Goal: Check status: Check status

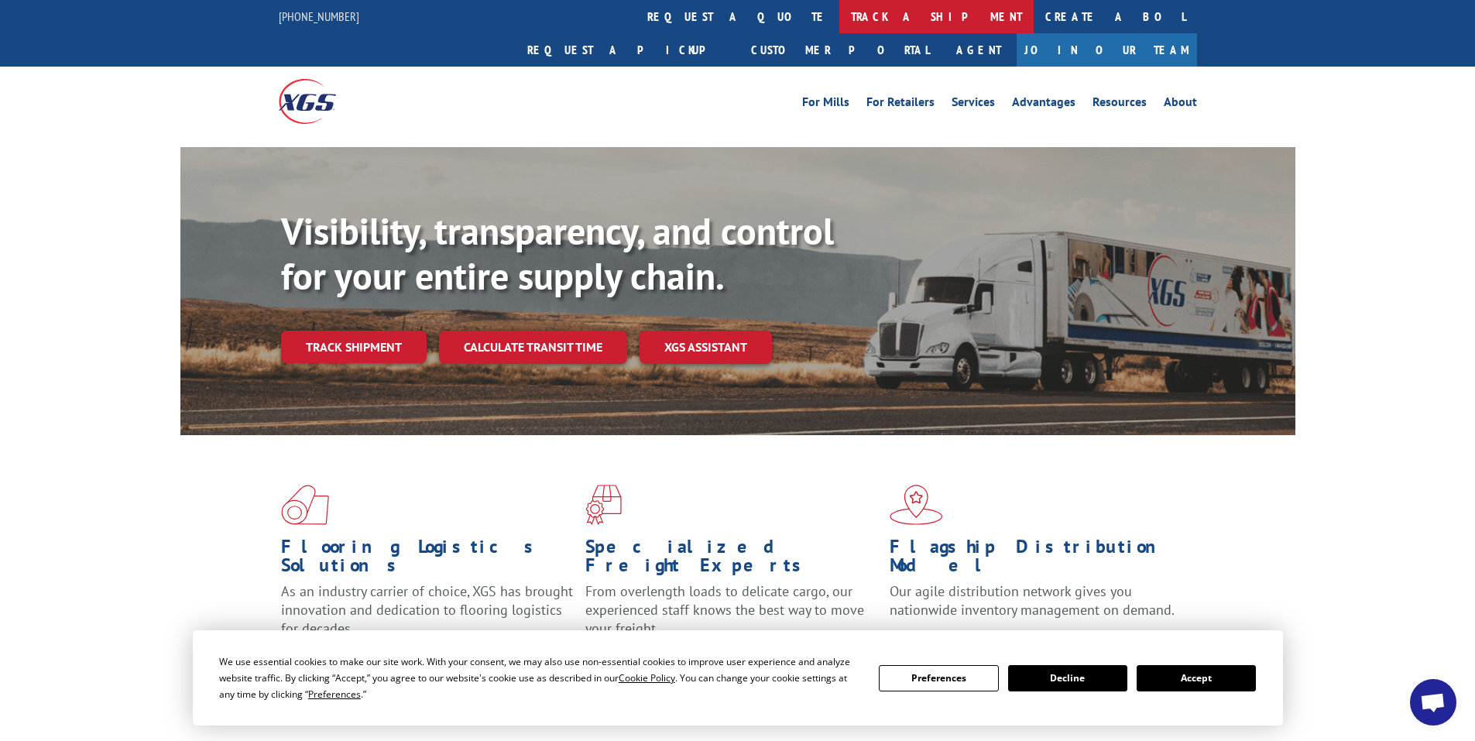
click at [839, 8] on link "track a shipment" at bounding box center [936, 16] width 194 height 33
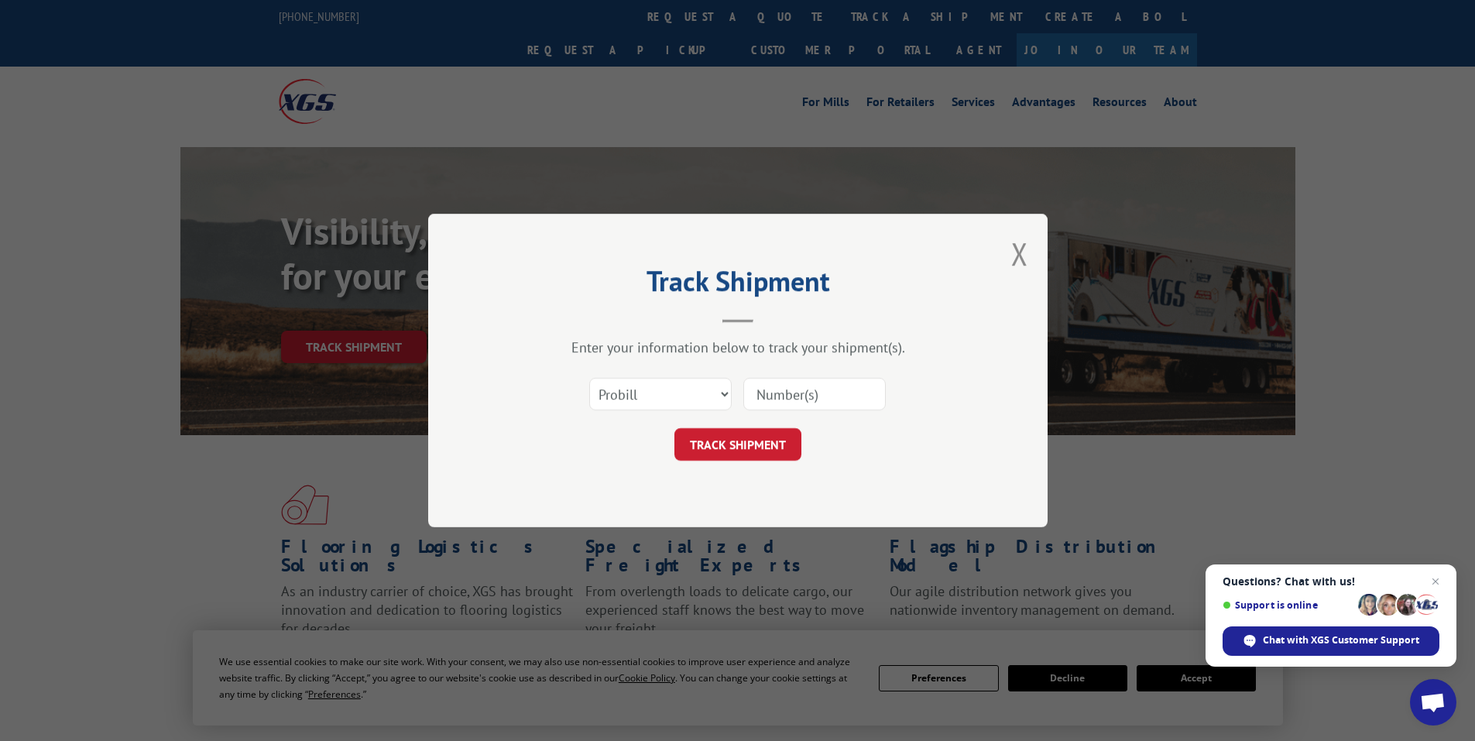
paste input "[PERSON_NAME]"
drag, startPoint x: 853, startPoint y: 391, endPoint x: 173, endPoint y: 290, distance: 688.0
click at [243, 307] on div "Track Shipment Enter your information below to track your shipment(s). Select c…" at bounding box center [737, 370] width 1475 height 741
paste input "86951977"
type input "86951977"
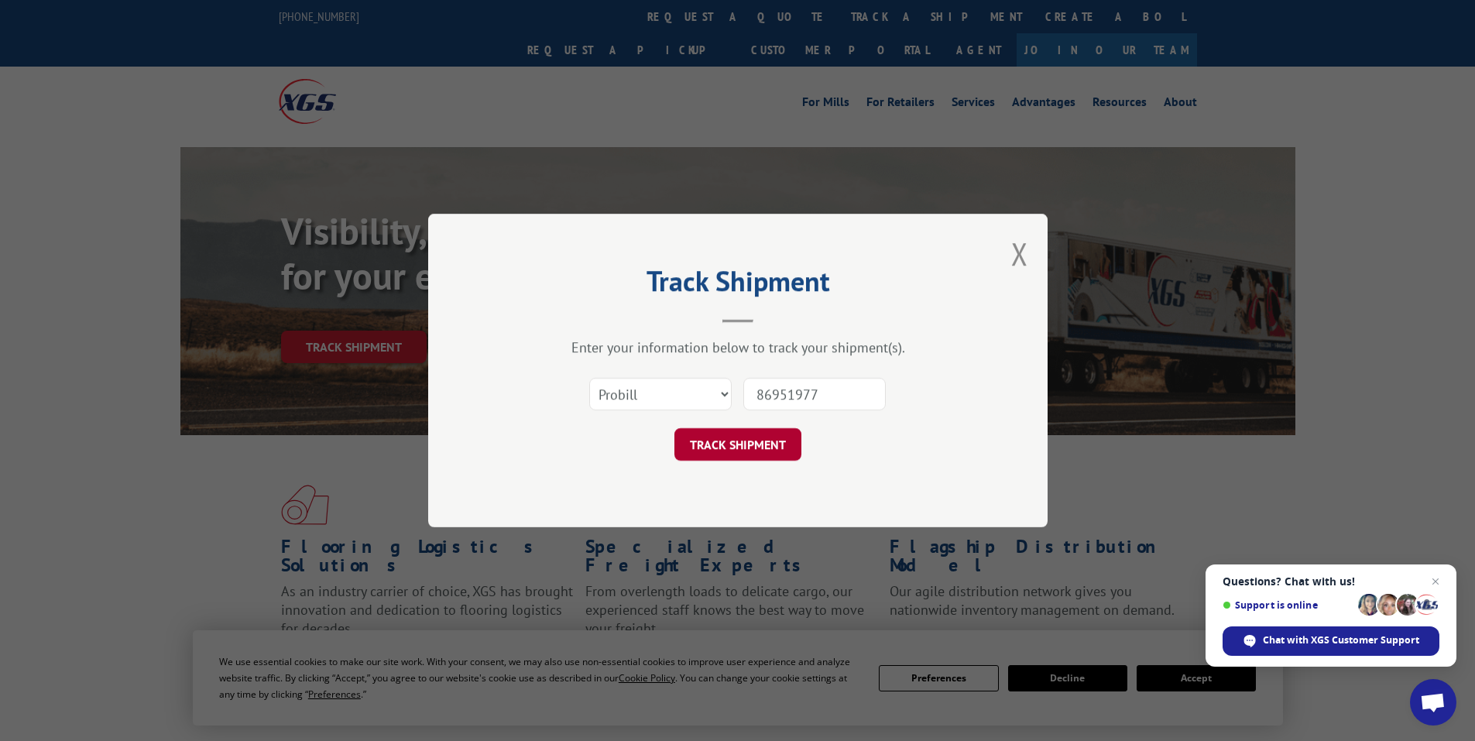
click at [756, 446] on button "TRACK SHIPMENT" at bounding box center [737, 444] width 127 height 33
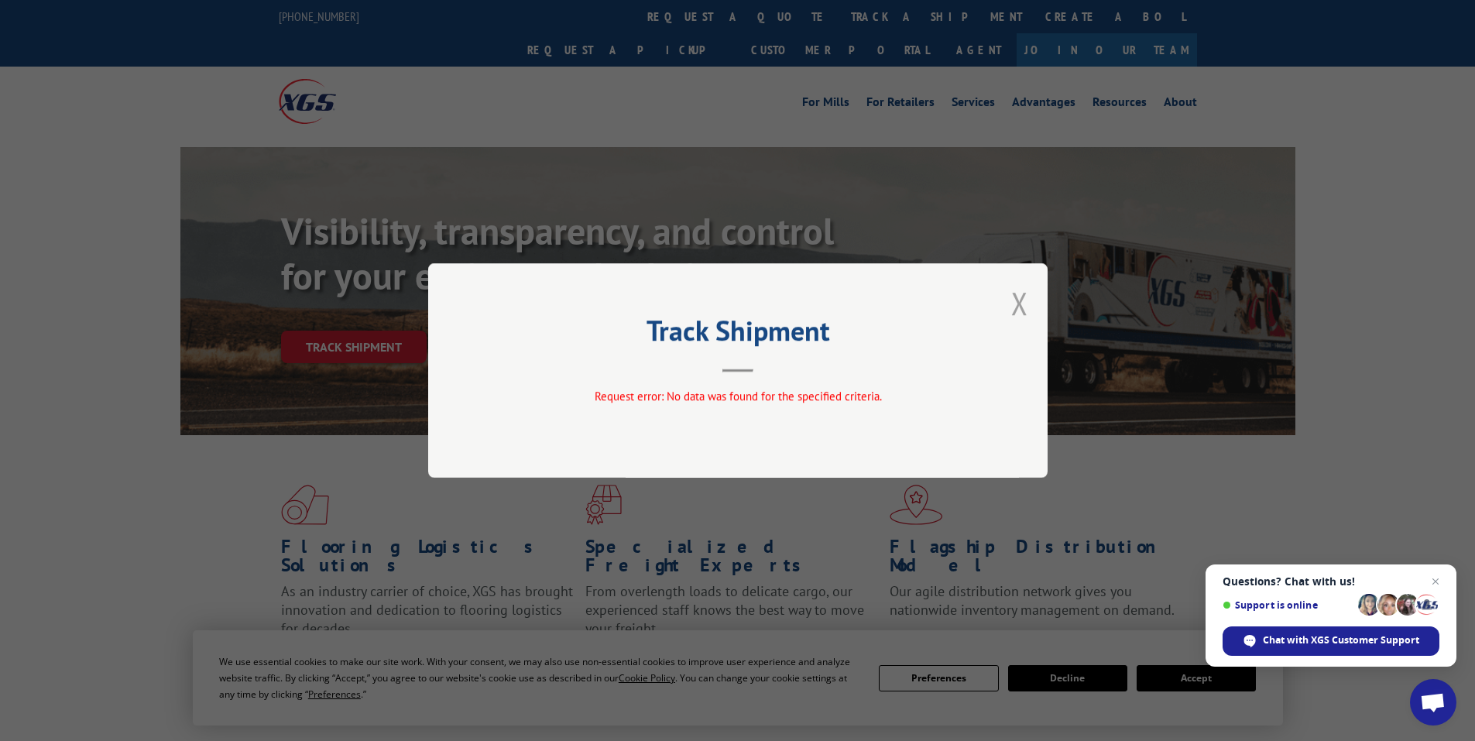
click at [1024, 301] on button "Close modal" at bounding box center [1019, 303] width 17 height 41
